Goal: Task Accomplishment & Management: Use online tool/utility

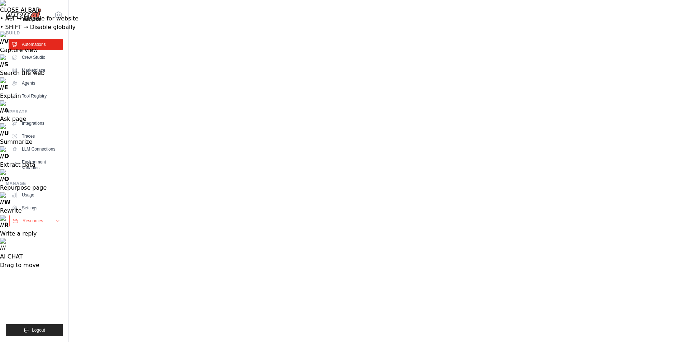
click at [39, 215] on button "Resources" at bounding box center [36, 220] width 54 height 11
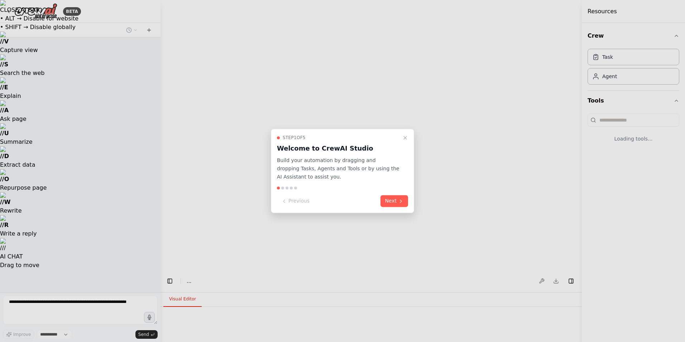
select select "****"
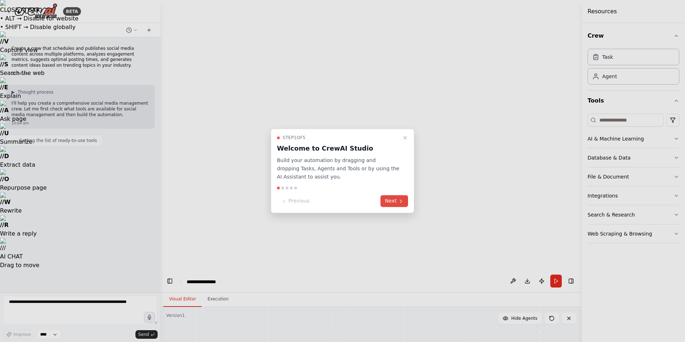
click at [406, 195] on button "Next" at bounding box center [395, 201] width 28 height 12
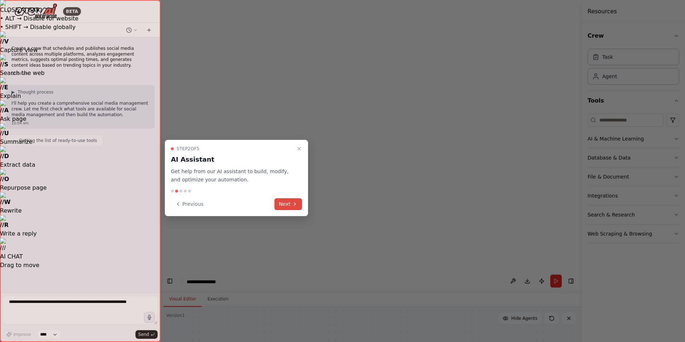
click at [280, 198] on button "Next" at bounding box center [288, 204] width 28 height 12
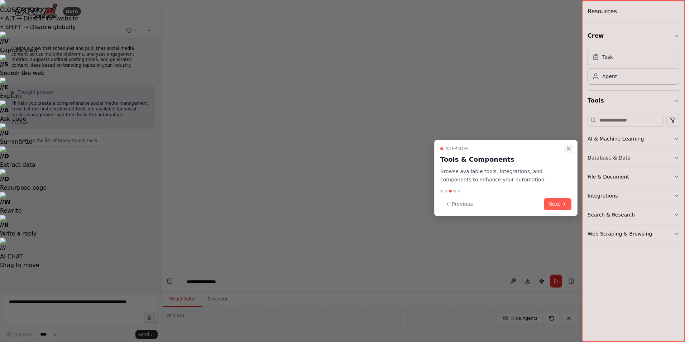
click at [570, 148] on icon "Close walkthrough" at bounding box center [568, 148] width 3 height 3
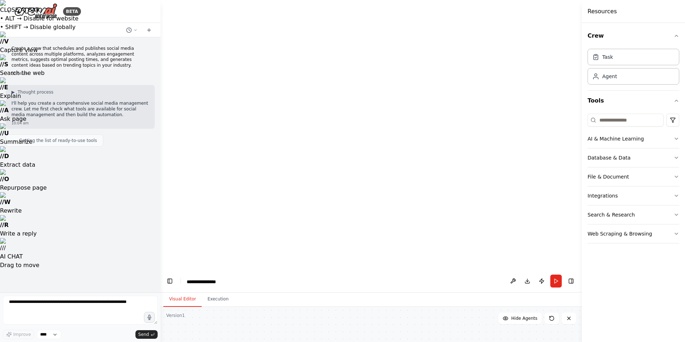
drag, startPoint x: 348, startPoint y: 179, endPoint x: 349, endPoint y: 209, distance: 30.5
click at [612, 68] on div "Agent" at bounding box center [634, 76] width 92 height 16
click at [212, 292] on button "Execution" at bounding box center [218, 299] width 33 height 15
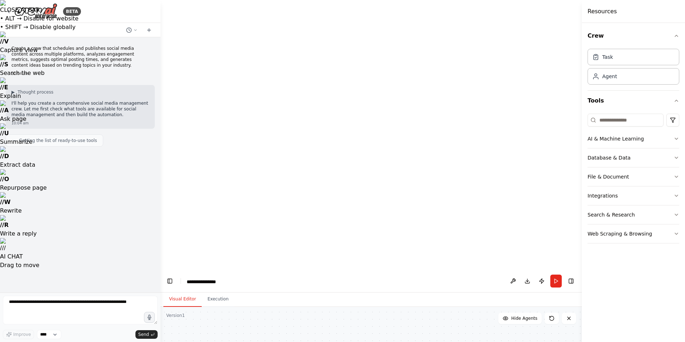
click at [184, 292] on button "Visual Editor" at bounding box center [182, 299] width 38 height 15
click at [150, 27] on icon at bounding box center [149, 30] width 6 height 6
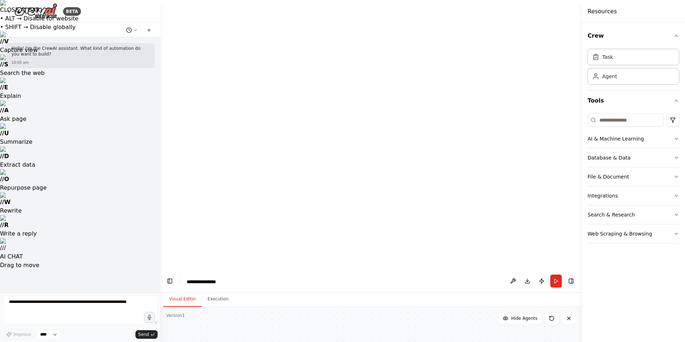
click at [131, 28] on circle at bounding box center [128, 30] width 5 height 5
click at [132, 45] on span "Today 10:04 am" at bounding box center [147, 48] width 30 height 6
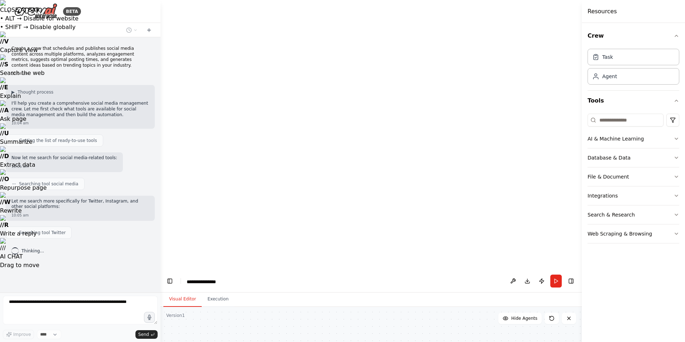
click at [138, 27] on div at bounding box center [80, 30] width 161 height 14
click at [152, 27] on icon at bounding box center [149, 30] width 6 height 6
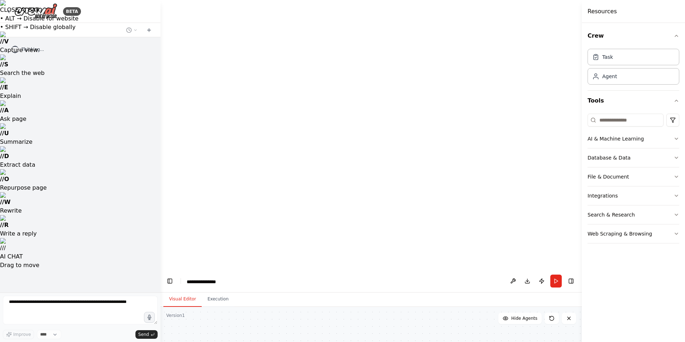
click at [132, 27] on icon at bounding box center [129, 30] width 6 height 6
drag, startPoint x: 130, startPoint y: 78, endPoint x: 135, endPoint y: 57, distance: 21.6
click at [133, 77] on div at bounding box center [80, 171] width 161 height 342
click at [152, 27] on icon at bounding box center [149, 30] width 6 height 6
click at [151, 27] on icon at bounding box center [149, 30] width 6 height 6
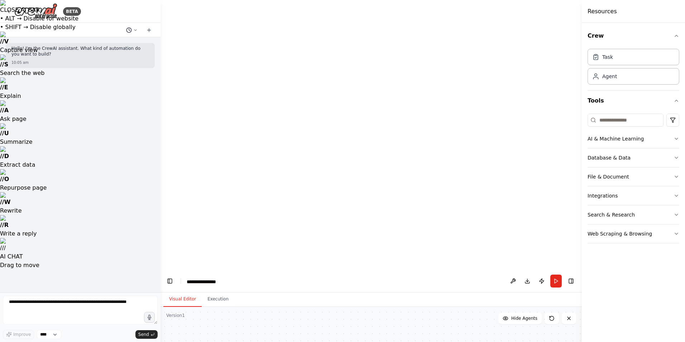
click at [132, 27] on icon at bounding box center [129, 30] width 6 height 6
click at [132, 79] on span "Today 10:04 am" at bounding box center [147, 82] width 30 height 6
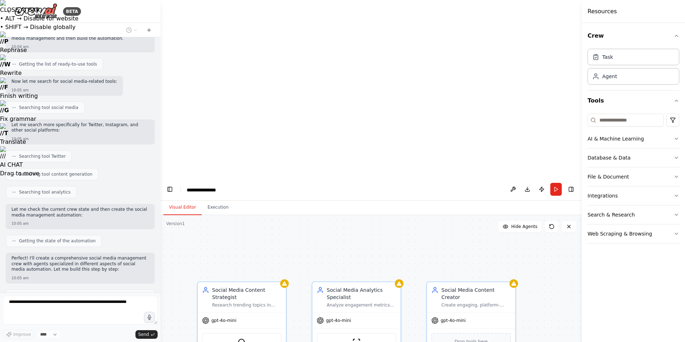
scroll to position [90, 0]
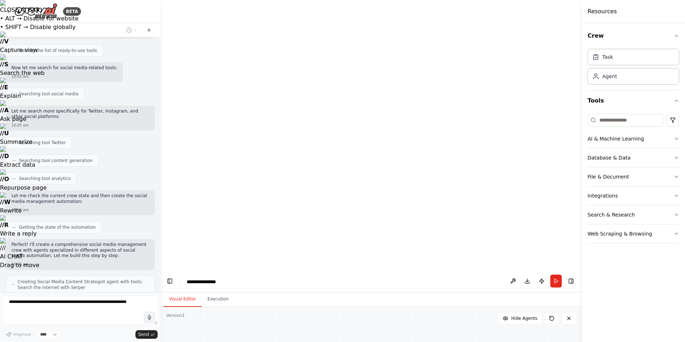
drag, startPoint x: 241, startPoint y: 160, endPoint x: 311, endPoint y: 127, distance: 76.9
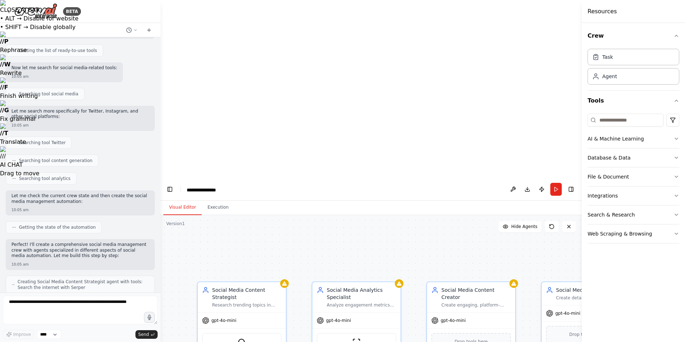
scroll to position [126, 0]
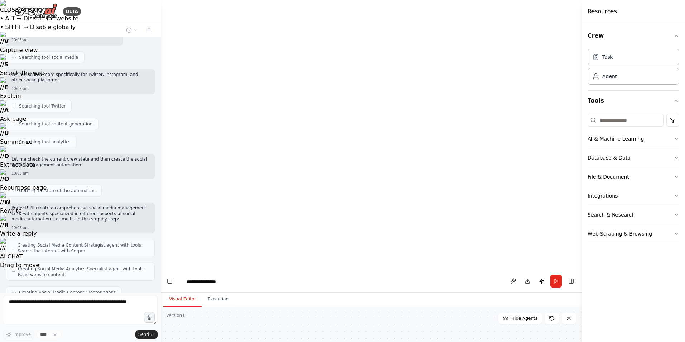
drag, startPoint x: 455, startPoint y: 207, endPoint x: 365, endPoint y: 207, distance: 89.6
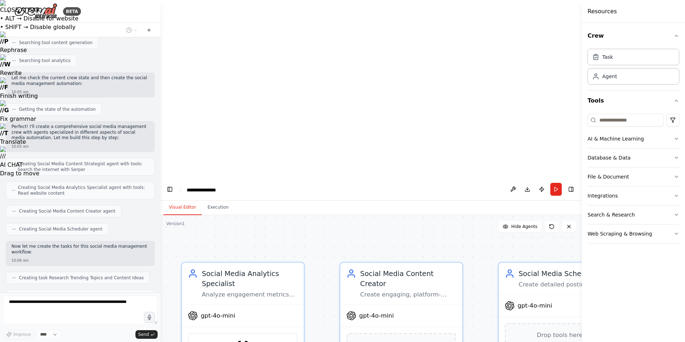
scroll to position [208, 0]
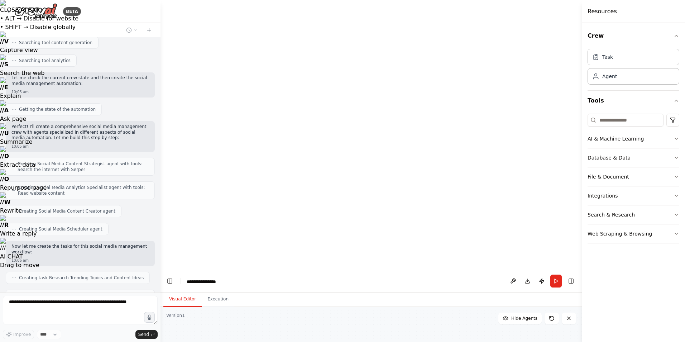
drag, startPoint x: 293, startPoint y: 188, endPoint x: 337, endPoint y: 148, distance: 59.6
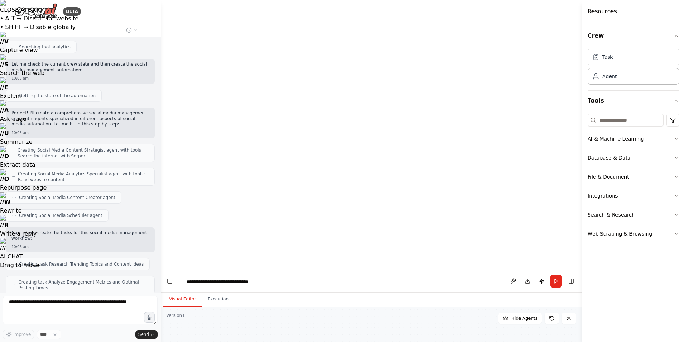
click at [657, 148] on button "Database & Data" at bounding box center [634, 157] width 92 height 19
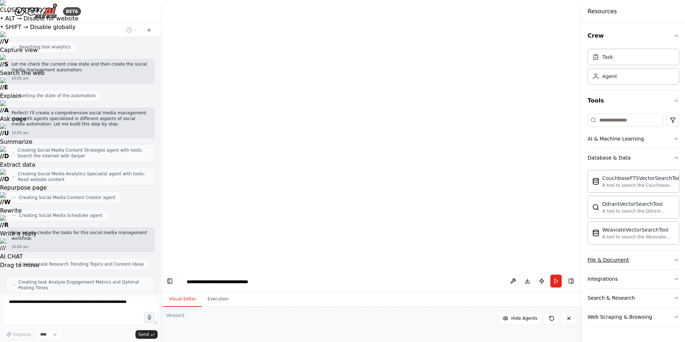
click at [656, 250] on button "File & Document" at bounding box center [634, 259] width 92 height 19
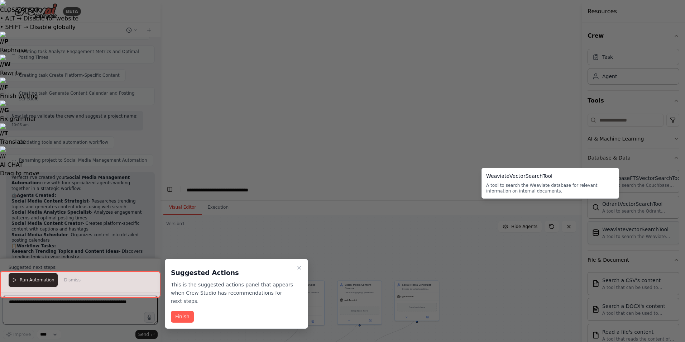
scroll to position [458, 0]
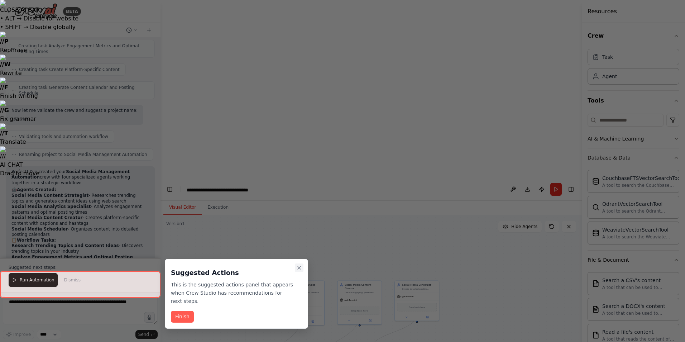
click at [301, 267] on icon "Close walkthrough" at bounding box center [299, 268] width 6 height 6
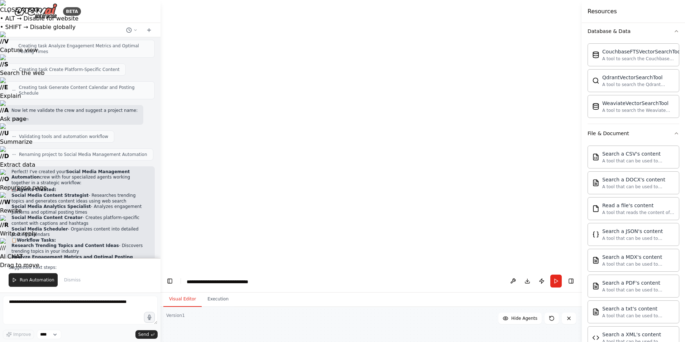
scroll to position [0, 0]
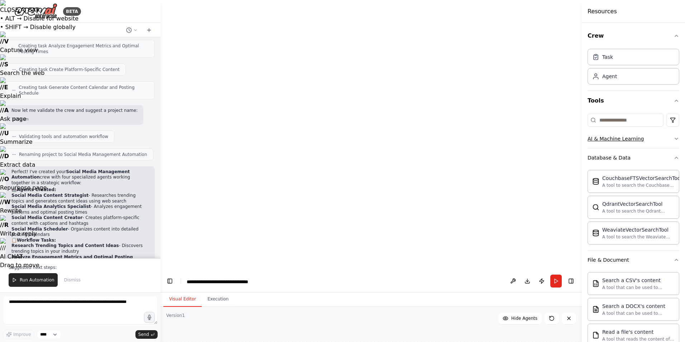
click at [617, 129] on button "AI & Machine Learning" at bounding box center [634, 138] width 92 height 19
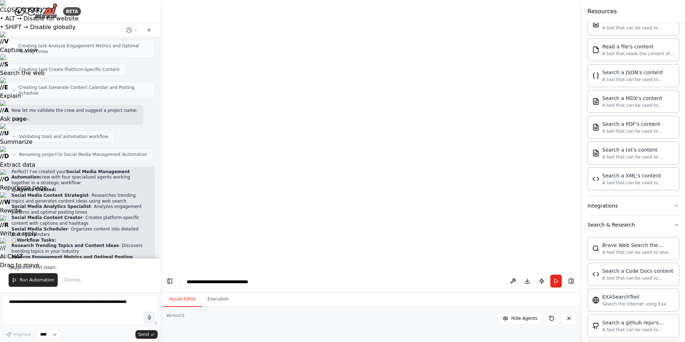
scroll to position [526, 0]
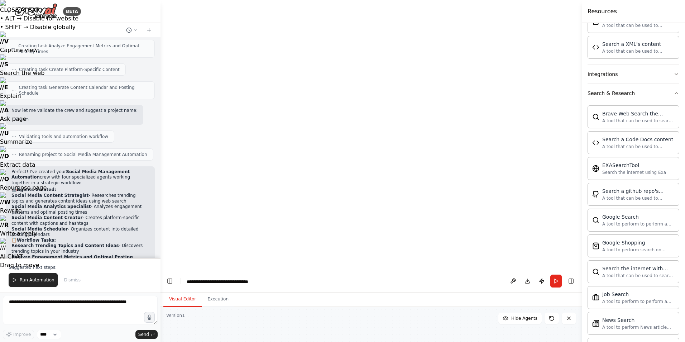
click at [649, 110] on div "Brave Web Search the internet A tool that can be used to search the internet wi…" at bounding box center [634, 282] width 92 height 361
click at [648, 298] on div "A tool to perform to perform a job search in the US with a search_query." at bounding box center [638, 301] width 72 height 6
click at [616, 316] on div "News Search" at bounding box center [638, 319] width 72 height 7
click at [618, 290] on div "Job Search" at bounding box center [638, 293] width 72 height 7
click at [205, 292] on button "Execution" at bounding box center [218, 299] width 33 height 15
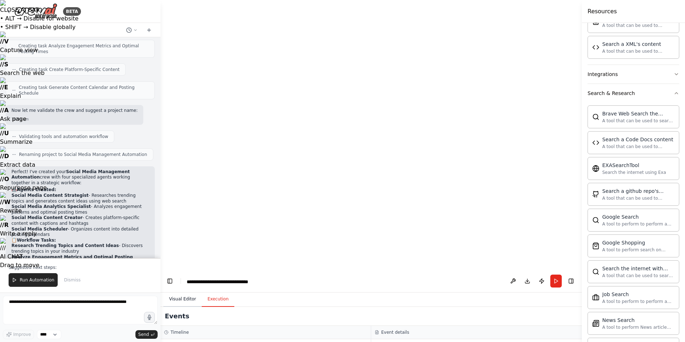
click at [179, 292] on button "Visual Editor" at bounding box center [182, 299] width 38 height 15
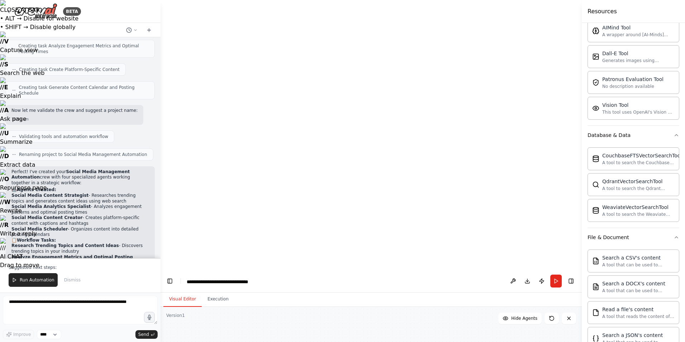
scroll to position [0, 0]
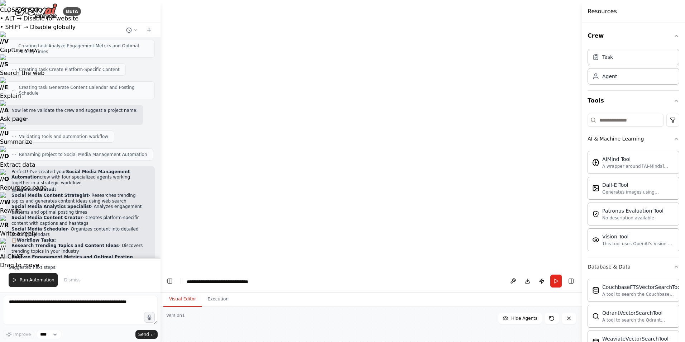
click at [596, 10] on h4 "Resources" at bounding box center [602, 11] width 29 height 9
click at [8, 11] on div "BETA" at bounding box center [43, 11] width 75 height 16
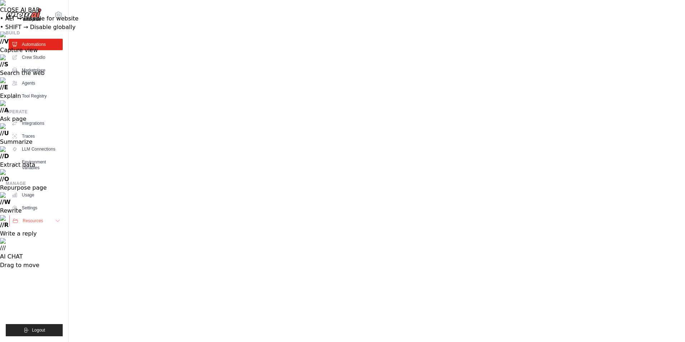
click at [26, 218] on span "Resources" at bounding box center [33, 221] width 20 height 6
click at [26, 215] on button "Resources" at bounding box center [36, 220] width 54 height 11
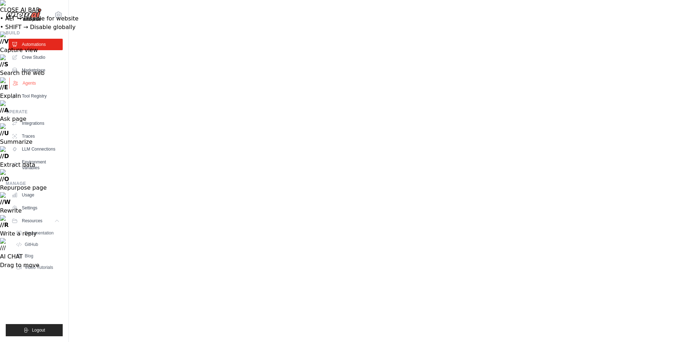
click at [33, 77] on link "Agents" at bounding box center [36, 82] width 54 height 11
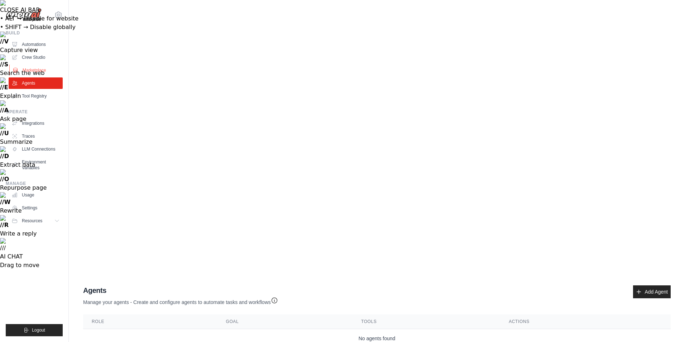
click at [37, 65] on link "Marketplace" at bounding box center [36, 70] width 54 height 11
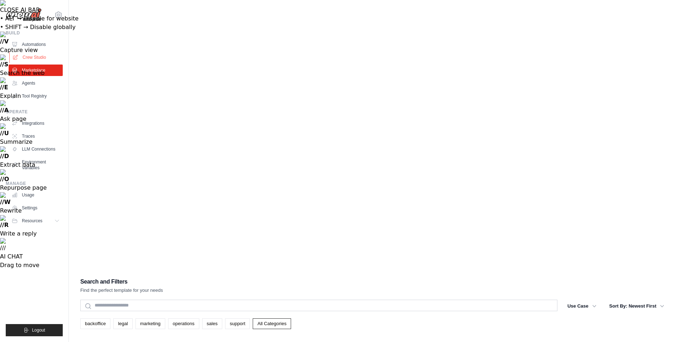
click at [27, 52] on link "Crew Studio" at bounding box center [36, 57] width 54 height 11
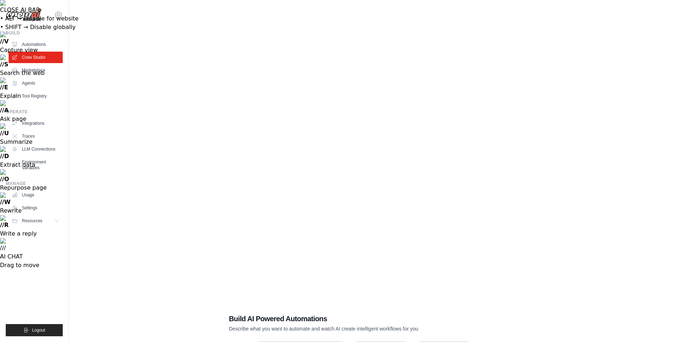
scroll to position [11, 0]
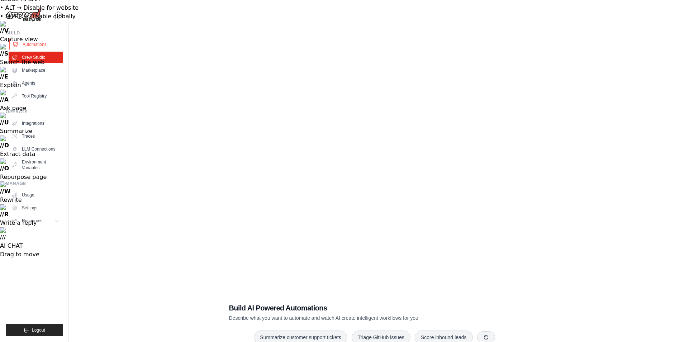
click at [22, 39] on link "Automations" at bounding box center [36, 44] width 54 height 11
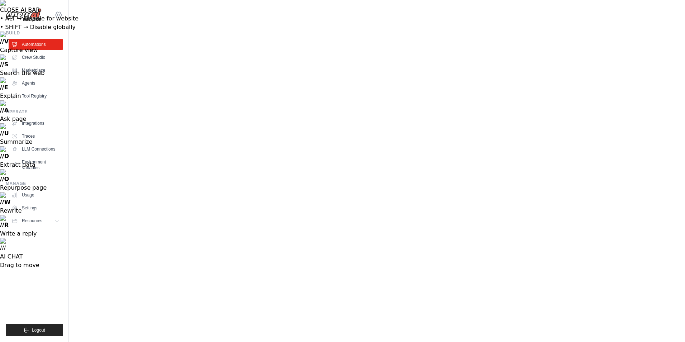
click at [54, 11] on icon at bounding box center [58, 15] width 9 height 9
click at [19, 52] on link "Crew Studio" at bounding box center [36, 57] width 54 height 11
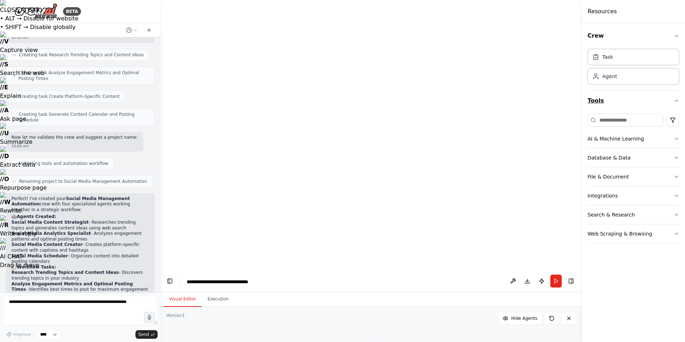
click at [678, 91] on button "Tools" at bounding box center [634, 101] width 92 height 20
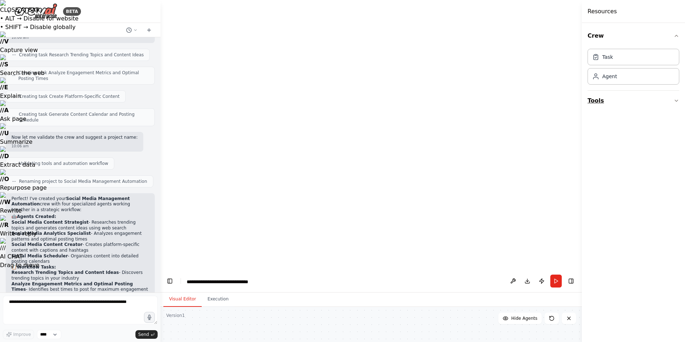
click at [678, 91] on button "Tools" at bounding box center [634, 101] width 92 height 20
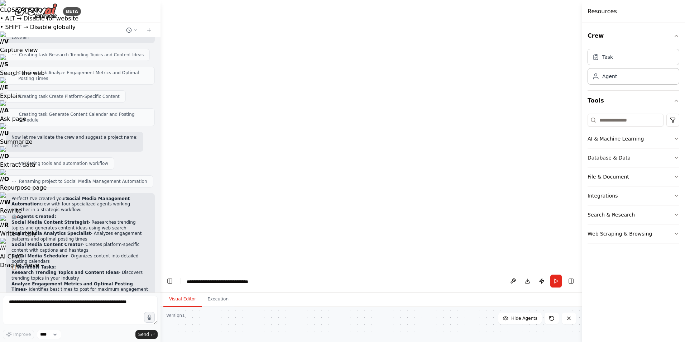
click at [643, 148] on button "Database & Data" at bounding box center [634, 157] width 92 height 19
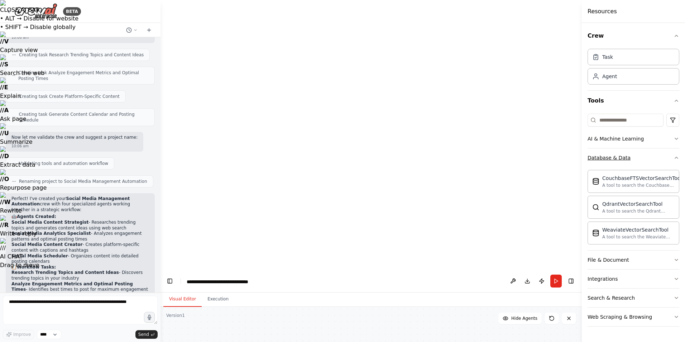
click at [662, 148] on button "Database & Data" at bounding box center [634, 157] width 92 height 19
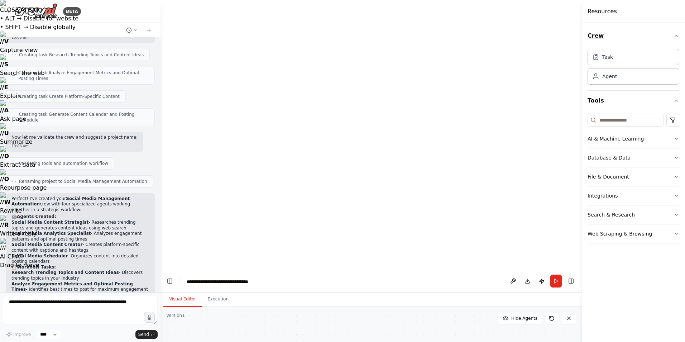
click at [643, 31] on button "Crew" at bounding box center [634, 36] width 92 height 20
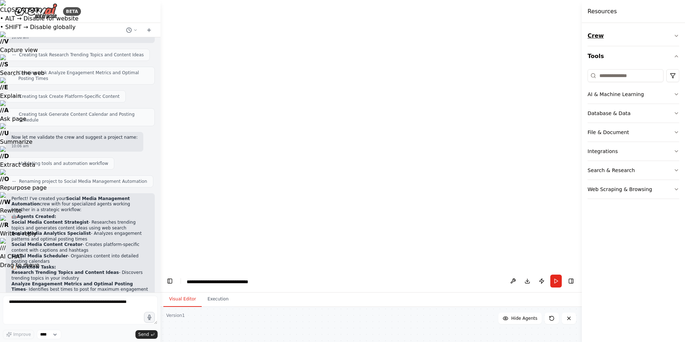
click at [641, 27] on button "Crew" at bounding box center [634, 36] width 92 height 20
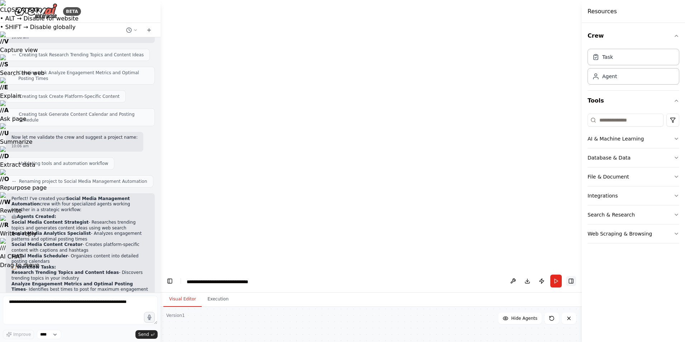
click at [574, 276] on button "Toggle Right Sidebar" at bounding box center [571, 281] width 10 height 10
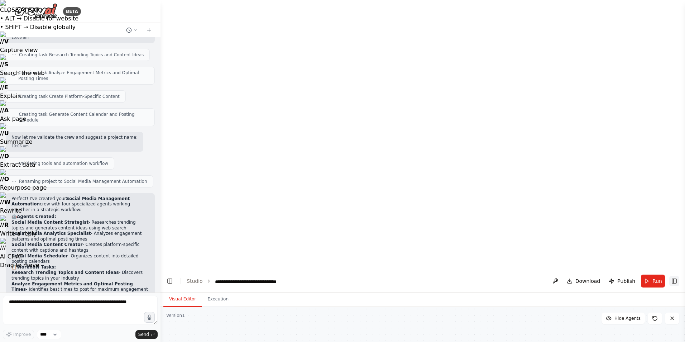
click at [678, 276] on button "Toggle Right Sidebar" at bounding box center [674, 281] width 10 height 10
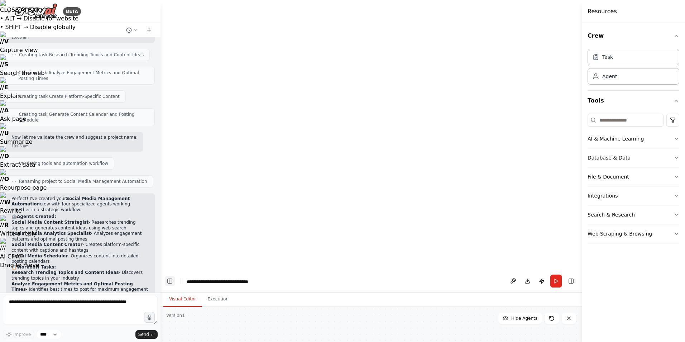
click at [167, 276] on button "Toggle Left Sidebar" at bounding box center [170, 281] width 10 height 10
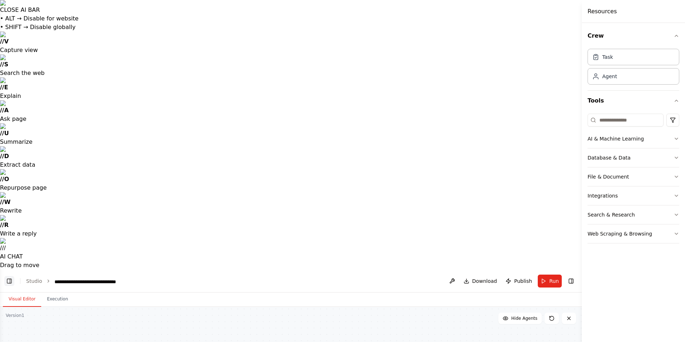
click at [7, 276] on button "Toggle Left Sidebar" at bounding box center [9, 281] width 10 height 10
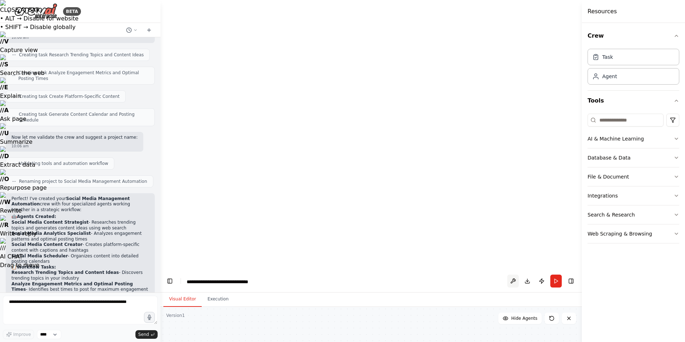
click at [519, 274] on button at bounding box center [512, 280] width 11 height 13
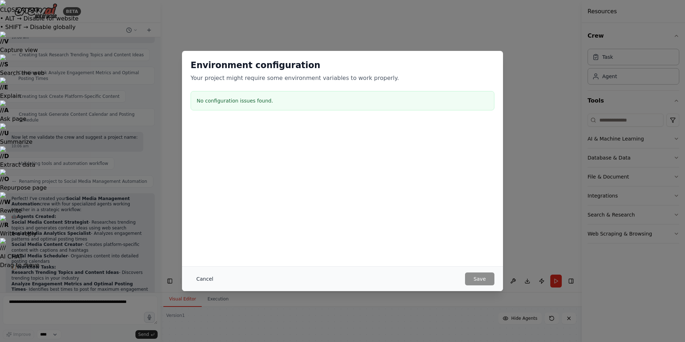
click at [219, 280] on button "Cancel" at bounding box center [205, 278] width 28 height 13
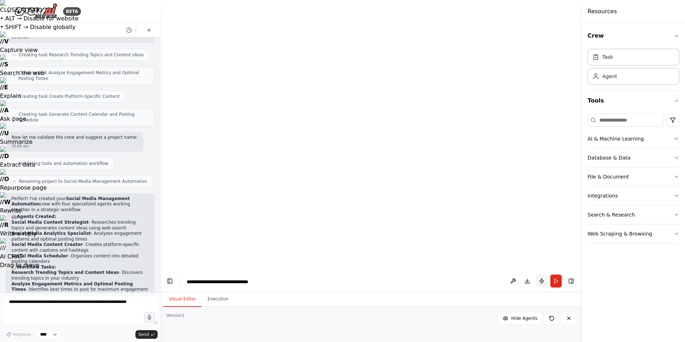
click at [548, 274] on button "Publish" at bounding box center [541, 280] width 11 height 13
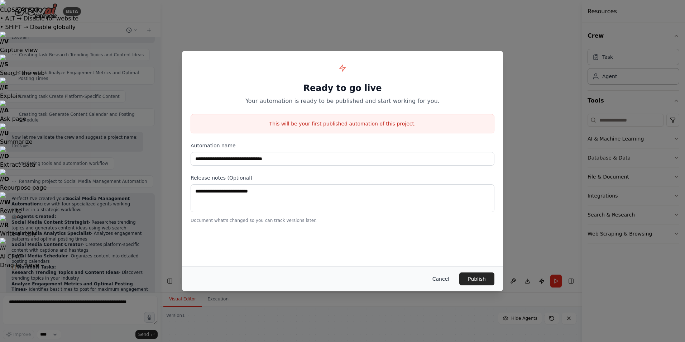
click at [427, 283] on button "Cancel" at bounding box center [441, 278] width 28 height 13
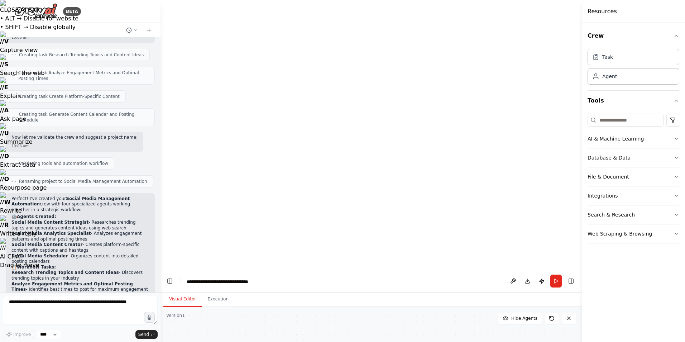
click at [664, 129] on button "AI & Machine Learning" at bounding box center [634, 138] width 92 height 19
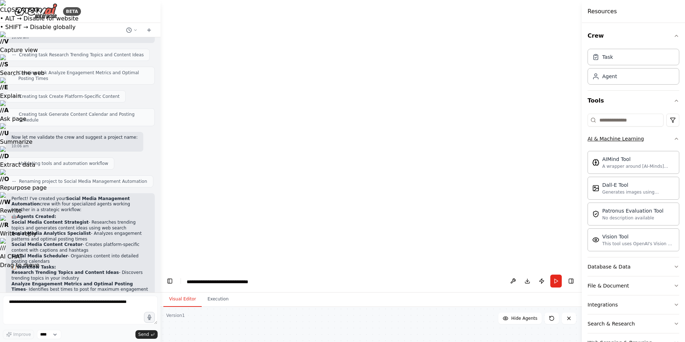
click at [679, 129] on button "AI & Machine Learning" at bounding box center [634, 138] width 92 height 19
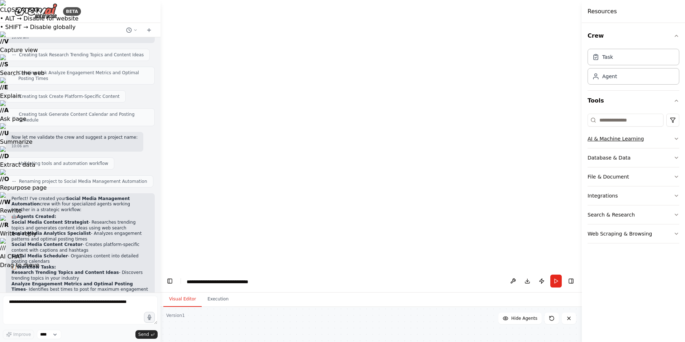
click at [646, 129] on button "AI & Machine Learning" at bounding box center [634, 138] width 92 height 19
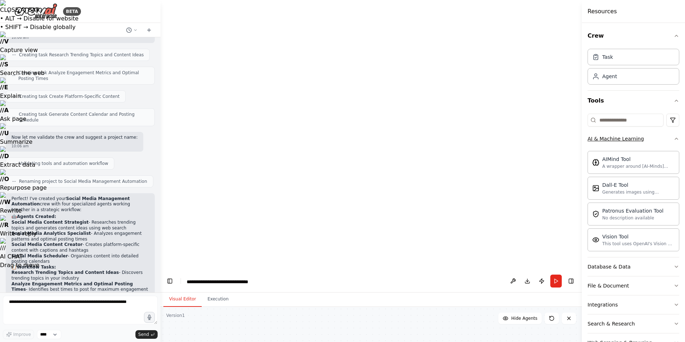
click at [646, 129] on button "AI & Machine Learning" at bounding box center [634, 138] width 92 height 19
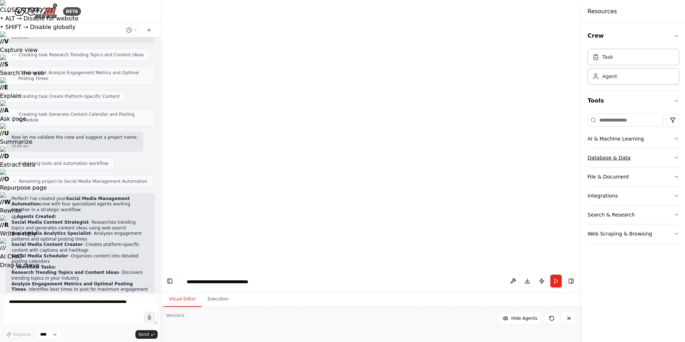
click at [656, 148] on button "Database & Data" at bounding box center [634, 157] width 92 height 19
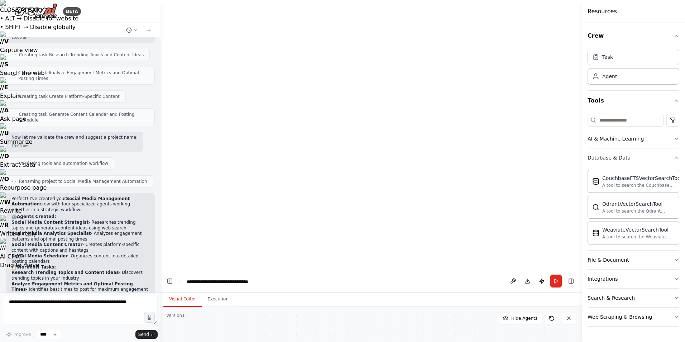
click at [655, 148] on button "Database & Data" at bounding box center [634, 157] width 92 height 19
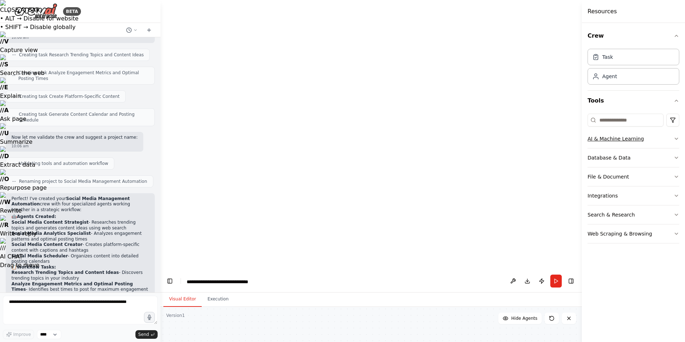
click at [645, 129] on button "AI & Machine Learning" at bounding box center [634, 138] width 92 height 19
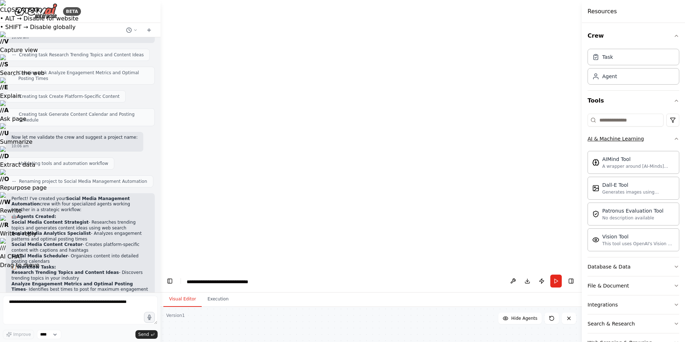
click at [651, 129] on button "AI & Machine Learning" at bounding box center [634, 138] width 92 height 19
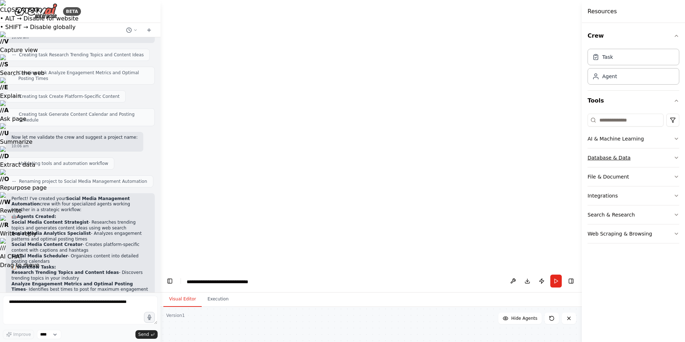
click at [649, 148] on button "Database & Data" at bounding box center [634, 157] width 92 height 19
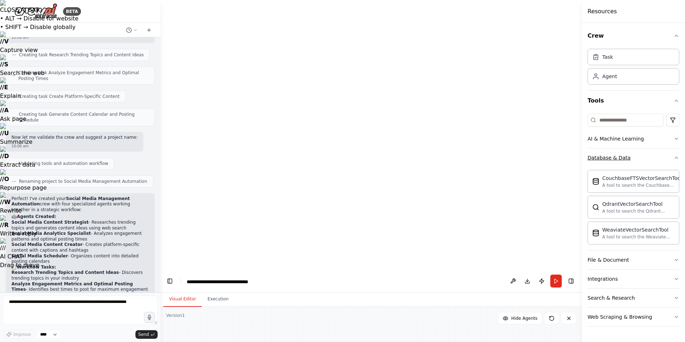
click at [645, 148] on button "Database & Data" at bounding box center [634, 157] width 92 height 19
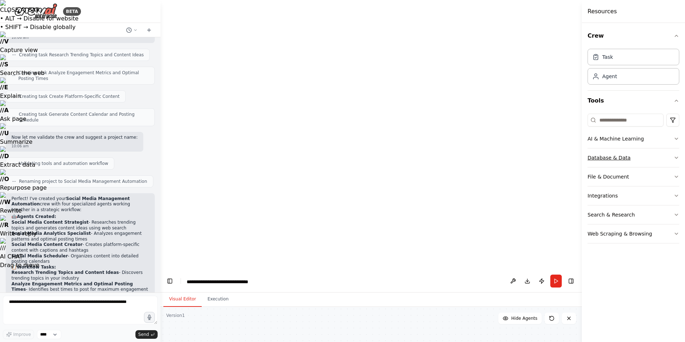
drag, startPoint x: 627, startPoint y: 119, endPoint x: 627, endPoint y: 128, distance: 9.3
click at [627, 148] on button "Database & Data" at bounding box center [634, 157] width 92 height 19
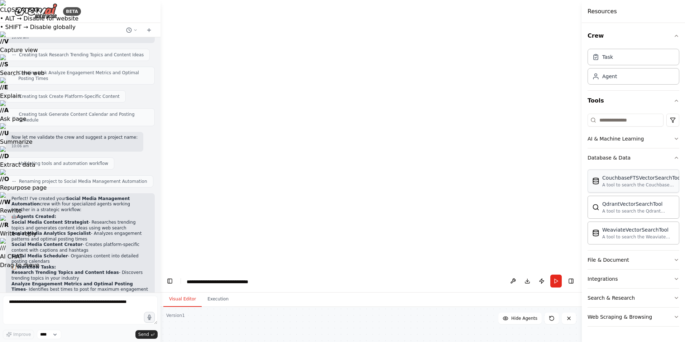
click at [626, 182] on div "A tool to search the Couchbase database for relevant information on internal do…" at bounding box center [642, 185] width 80 height 6
drag, startPoint x: 626, startPoint y: 144, endPoint x: 539, endPoint y: 168, distance: 90.8
click at [634, 129] on button "AI & Machine Learning" at bounding box center [634, 138] width 92 height 19
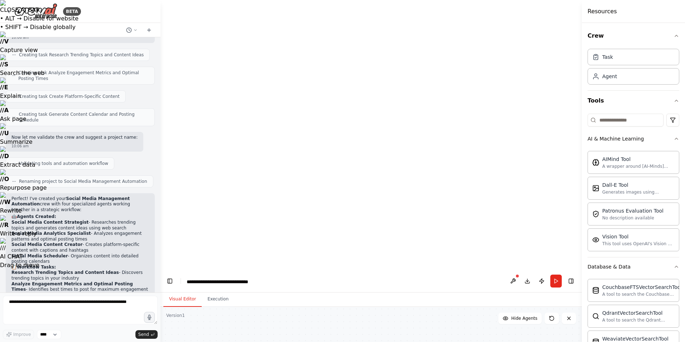
drag, startPoint x: 559, startPoint y: 172, endPoint x: 364, endPoint y: 172, distance: 194.6
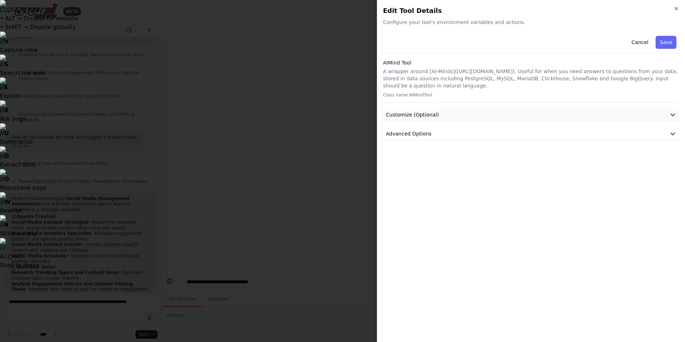
click at [463, 108] on button "Customize (Optional)" at bounding box center [531, 114] width 296 height 13
click at [468, 177] on button "Advanced Options" at bounding box center [531, 183] width 296 height 13
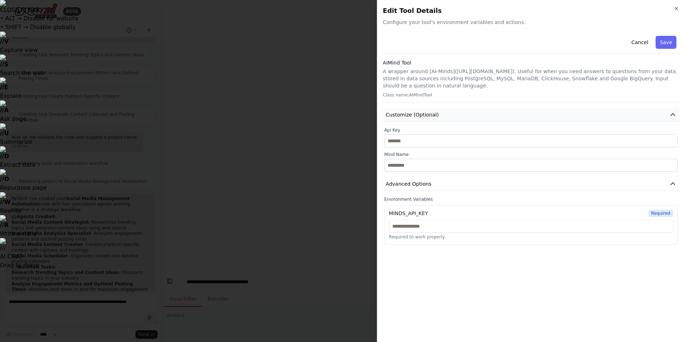
click at [555, 108] on button "Customize (Optional)" at bounding box center [531, 114] width 296 height 13
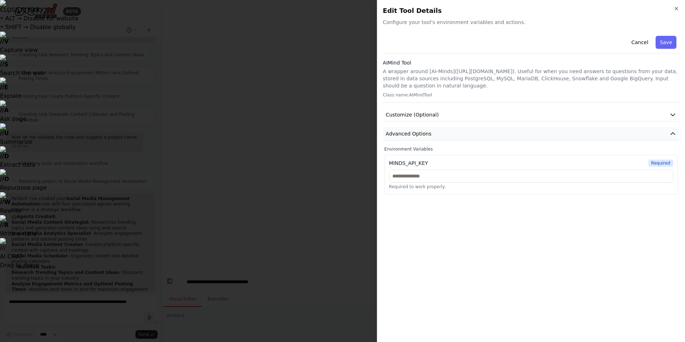
click at [558, 127] on button "Advanced Options" at bounding box center [531, 133] width 296 height 13
click at [558, 108] on button "Customize (Optional)" at bounding box center [531, 114] width 296 height 13
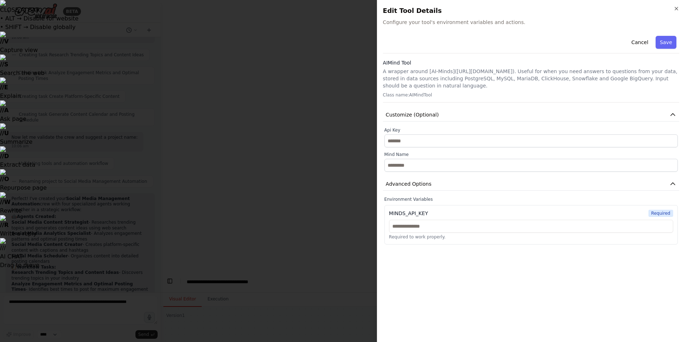
click at [560, 86] on div "Cancel Save AIMind Tool A wrapper around [AI-Minds](https://mindsdb.com/minds).…" at bounding box center [531, 138] width 296 height 211
click at [562, 108] on button "Customize (Optional)" at bounding box center [531, 114] width 296 height 13
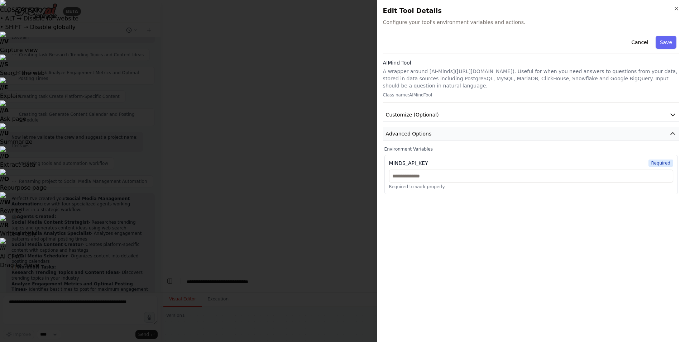
click at [567, 127] on button "Advanced Options" at bounding box center [531, 133] width 296 height 13
click at [477, 251] on div "Cancel Save AIMind Tool A wrapper around [AI-Minds](https://mindsdb.com/minds).…" at bounding box center [531, 184] width 296 height 303
click at [298, 197] on div at bounding box center [342, 171] width 685 height 342
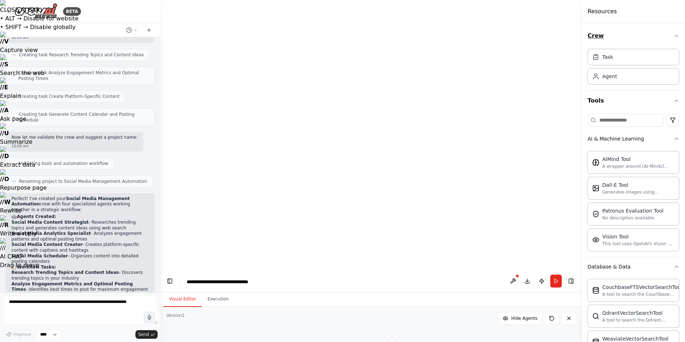
click at [624, 28] on button "Crew" at bounding box center [634, 36] width 92 height 20
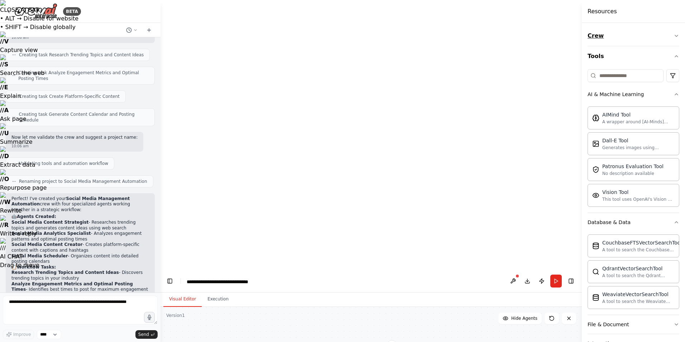
click at [624, 28] on button "Crew" at bounding box center [634, 36] width 92 height 20
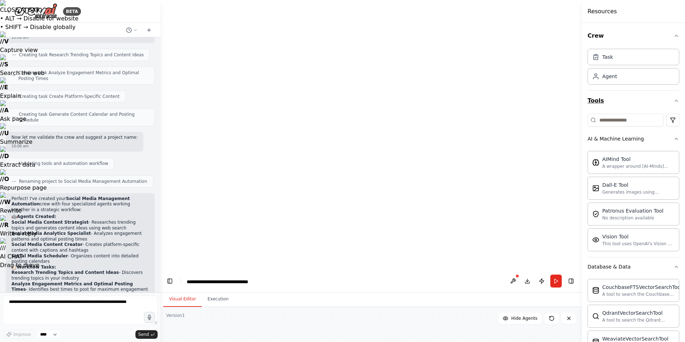
click at [626, 91] on button "Tools" at bounding box center [634, 101] width 92 height 20
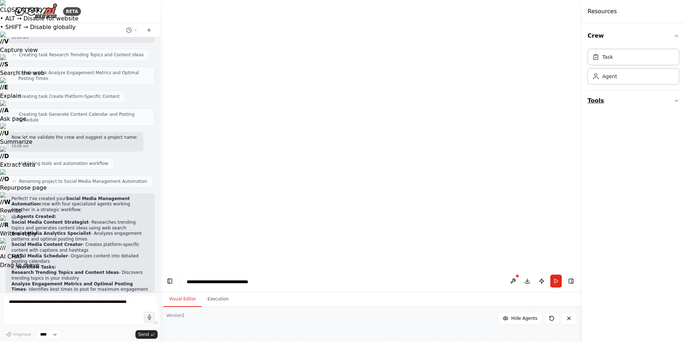
click at [626, 91] on button "Tools" at bounding box center [634, 101] width 92 height 20
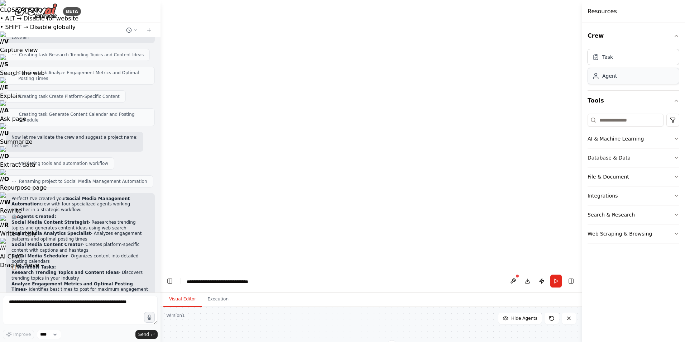
click at [641, 68] on div "Agent" at bounding box center [634, 76] width 92 height 16
drag, startPoint x: 494, startPoint y: 200, endPoint x: 362, endPoint y: 94, distance: 169.6
drag, startPoint x: 411, startPoint y: 142, endPoint x: 440, endPoint y: 121, distance: 35.2
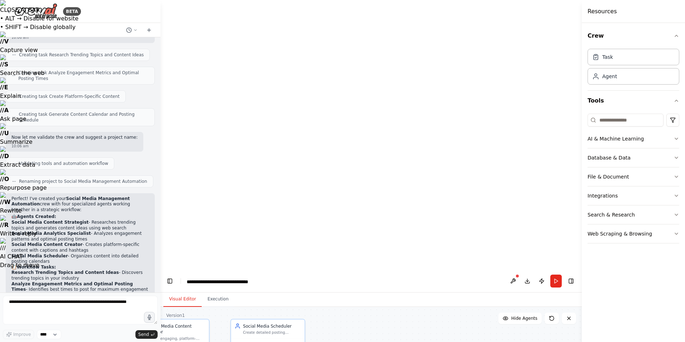
drag, startPoint x: 451, startPoint y: 154, endPoint x: 464, endPoint y: 134, distance: 24.3
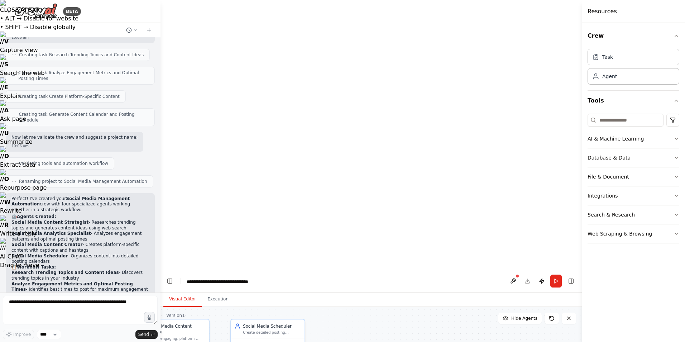
click at [282, 333] on button at bounding box center [285, 336] width 34 height 7
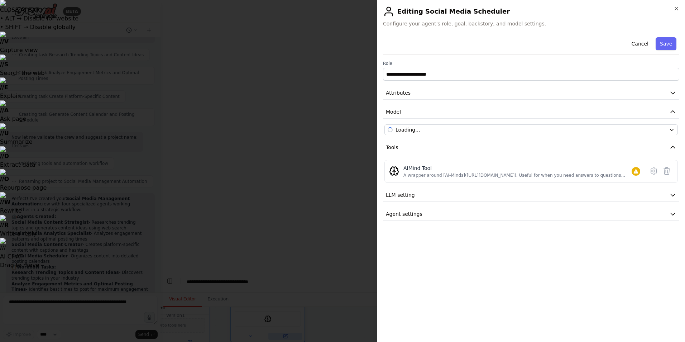
click at [317, 114] on div at bounding box center [342, 171] width 685 height 342
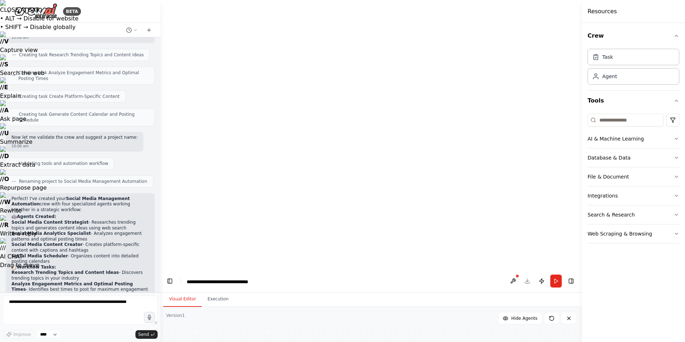
drag, startPoint x: 379, startPoint y: 74, endPoint x: 516, endPoint y: 190, distance: 179.5
drag, startPoint x: 505, startPoint y: 140, endPoint x: 357, endPoint y: 118, distance: 148.9
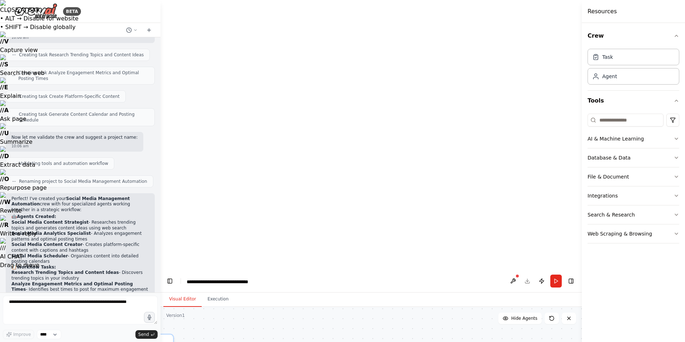
drag, startPoint x: 434, startPoint y: 195, endPoint x: 440, endPoint y: 200, distance: 8.7
click at [650, 91] on button "Tools" at bounding box center [634, 101] width 92 height 20
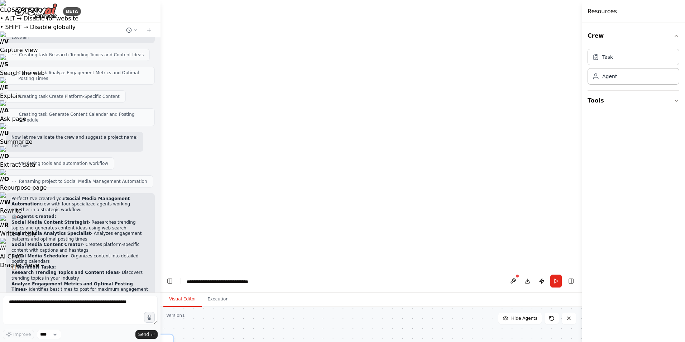
click at [651, 91] on button "Tools" at bounding box center [634, 101] width 92 height 20
click at [650, 91] on button "Tools" at bounding box center [634, 101] width 92 height 20
click at [682, 81] on div "Crew Task Agent Tools" at bounding box center [633, 182] width 103 height 319
click at [678, 98] on icon "button" at bounding box center [677, 101] width 6 height 6
click at [676, 91] on button "Tools" at bounding box center [634, 101] width 92 height 20
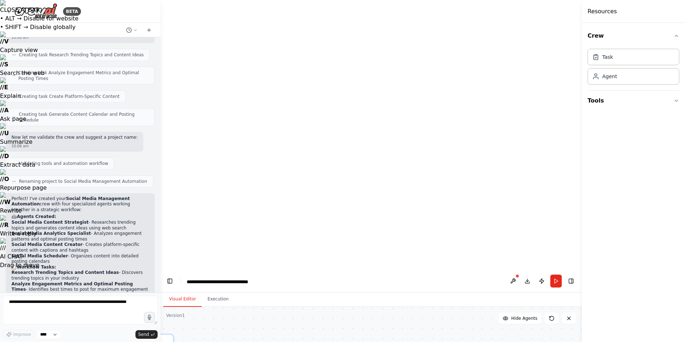
click at [642, 137] on div "Crew Task Agent Tools" at bounding box center [633, 182] width 103 height 319
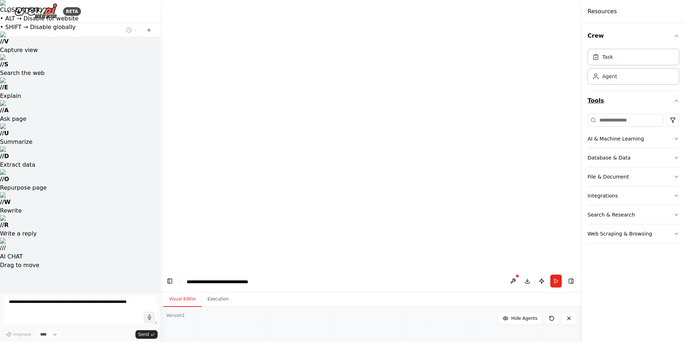
click at [677, 98] on icon "button" at bounding box center [677, 101] width 6 height 6
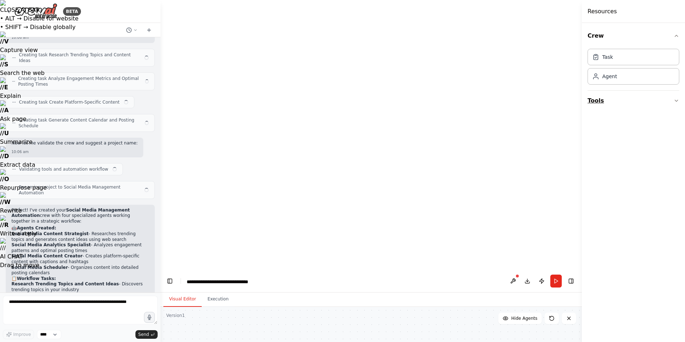
click at [677, 98] on icon "button" at bounding box center [677, 101] width 6 height 6
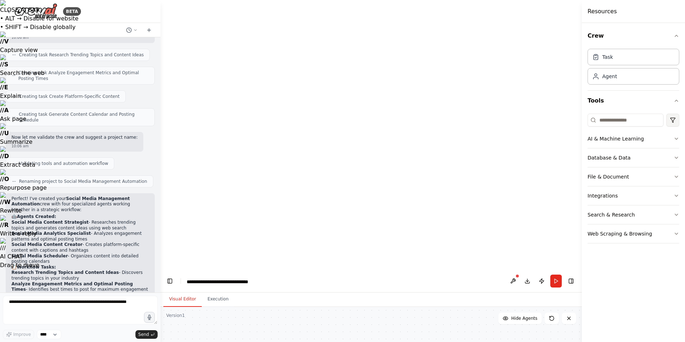
click at [679, 94] on html "CLOSE AI BAR • ALT → Disable for website • SHIFT → Disable globally // V Captur…" at bounding box center [342, 305] width 685 height 611
